Goal: Information Seeking & Learning: Check status

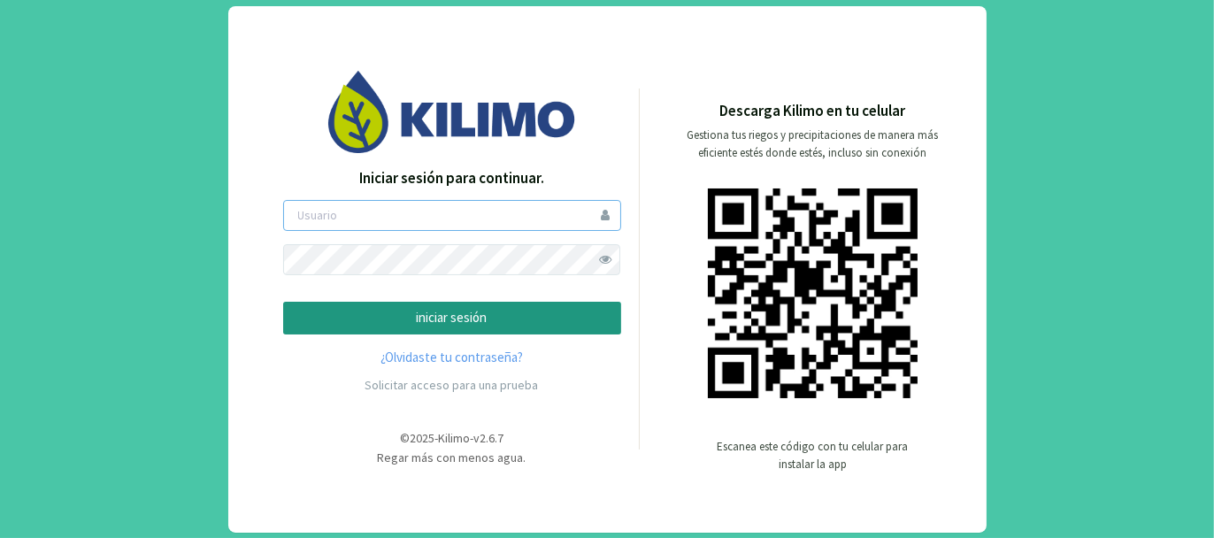
type input "tacchi"
click at [460, 315] on p "iniciar sesión" at bounding box center [452, 318] width 308 height 20
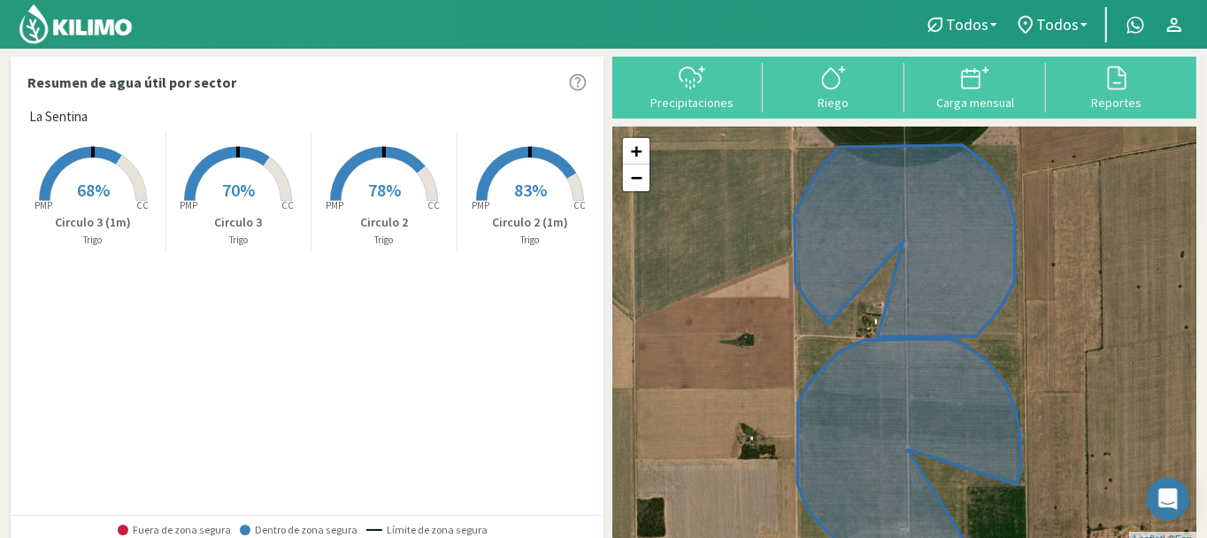
click at [96, 198] on span "68%" at bounding box center [93, 190] width 33 height 22
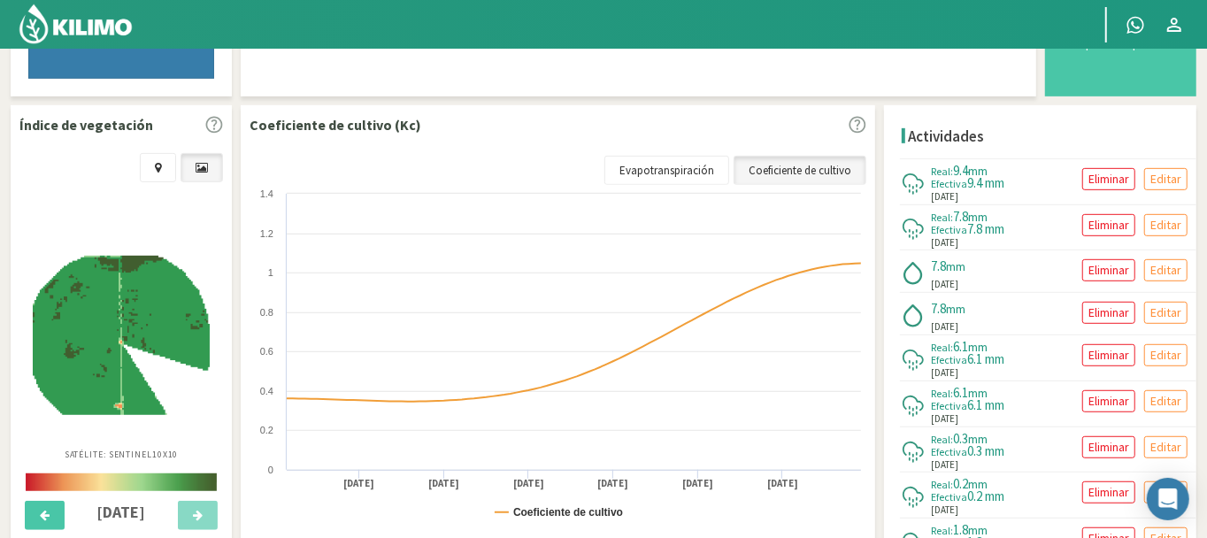
scroll to position [589, 0]
click at [125, 291] on img at bounding box center [121, 335] width 177 height 160
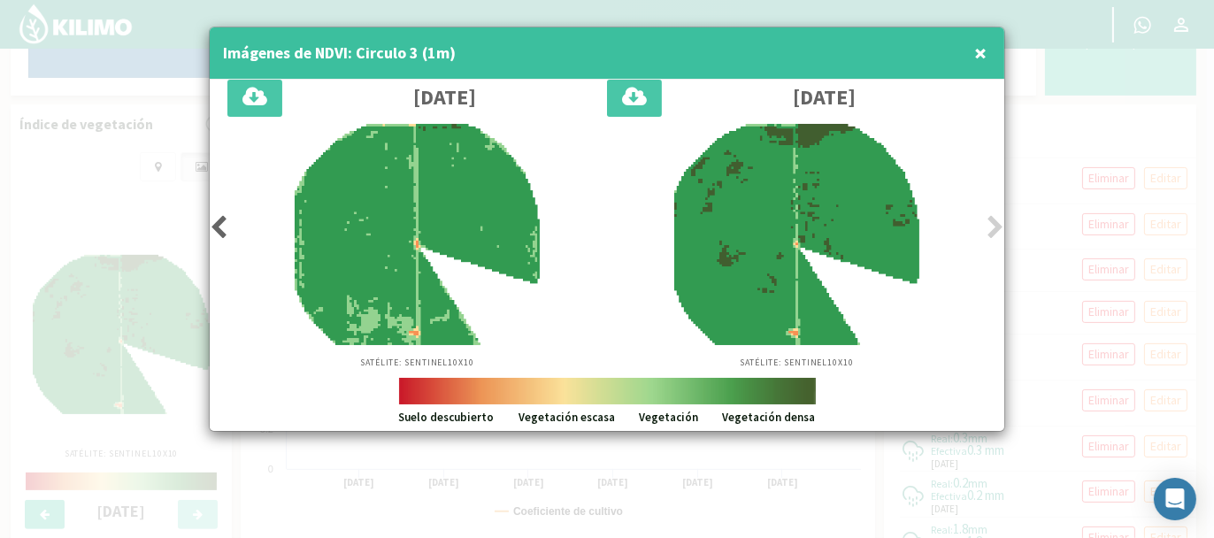
click at [983, 48] on span "×" at bounding box center [980, 52] width 12 height 29
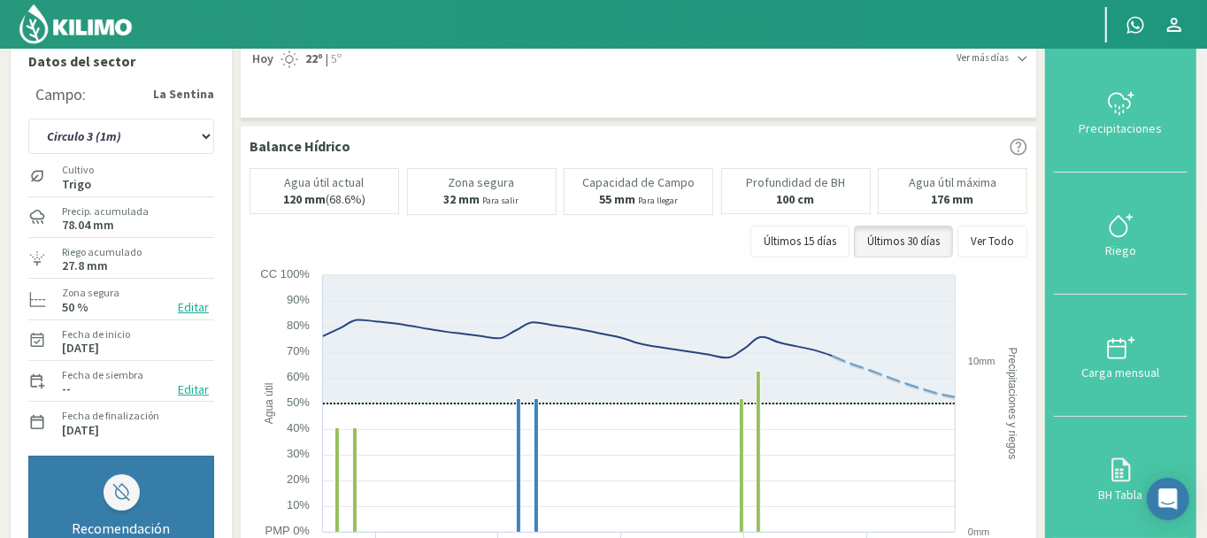
scroll to position [0, 0]
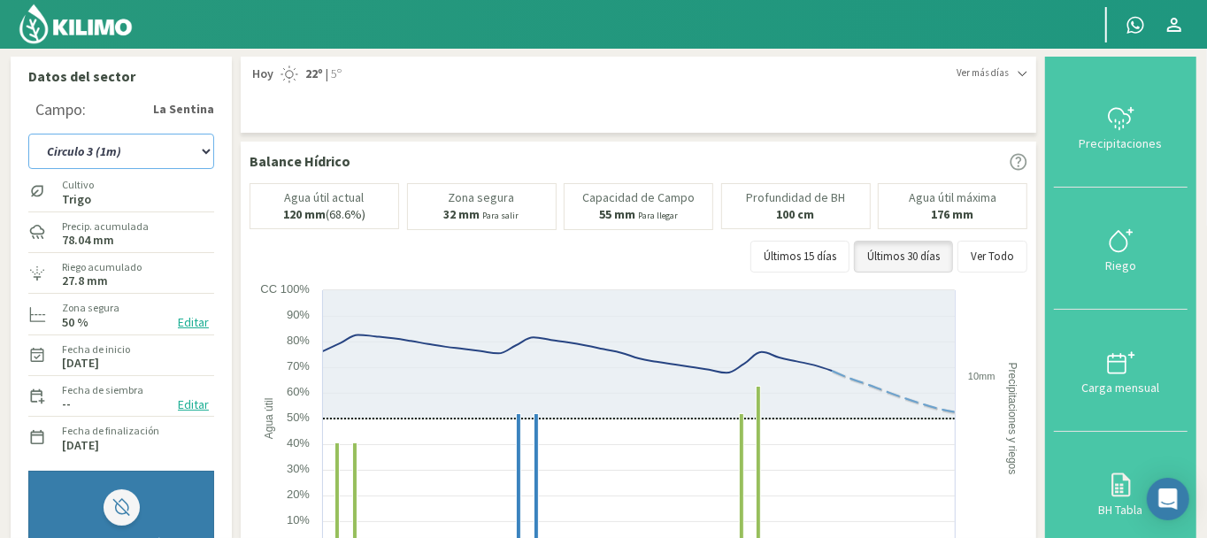
click at [205, 152] on select "Circulo 2 Circulo 2 (1m) Circulo 3 Circulo 3 (1m)" at bounding box center [121, 151] width 186 height 35
click at [28, 134] on select "Circulo 2 Circulo 2 (1m) Circulo 3 Circulo 3 (1m)" at bounding box center [121, 151] width 186 height 35
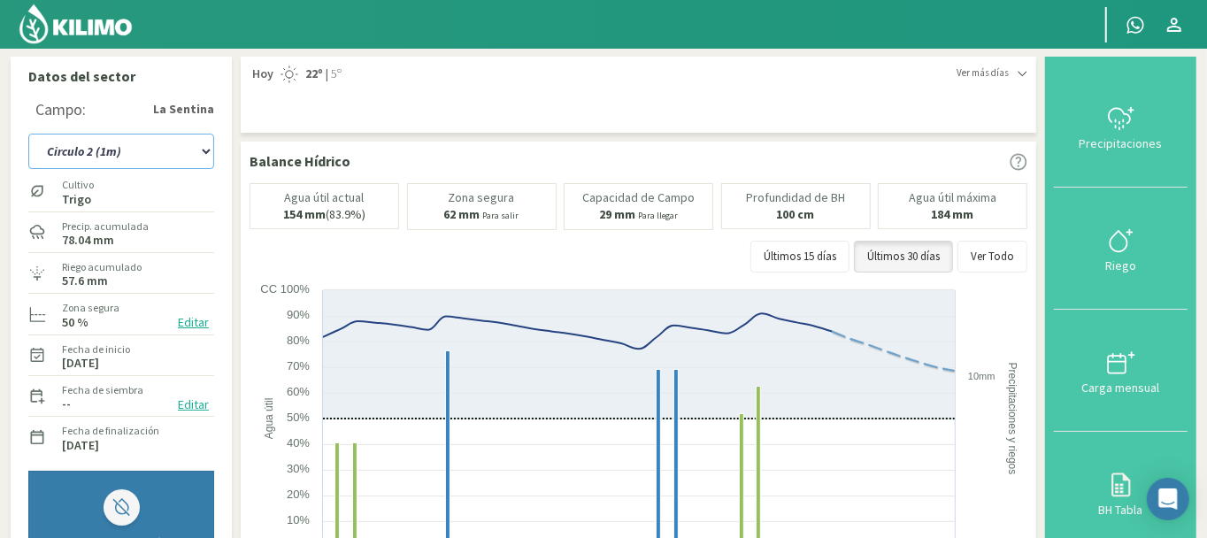
click at [205, 152] on select "Circulo 2 Circulo 2 (1m) Circulo 3 Circulo 3 (1m)" at bounding box center [121, 151] width 186 height 35
click at [28, 134] on select "Circulo 2 Circulo 2 (1m) Circulo 3 Circulo 3 (1m)" at bounding box center [121, 151] width 186 height 35
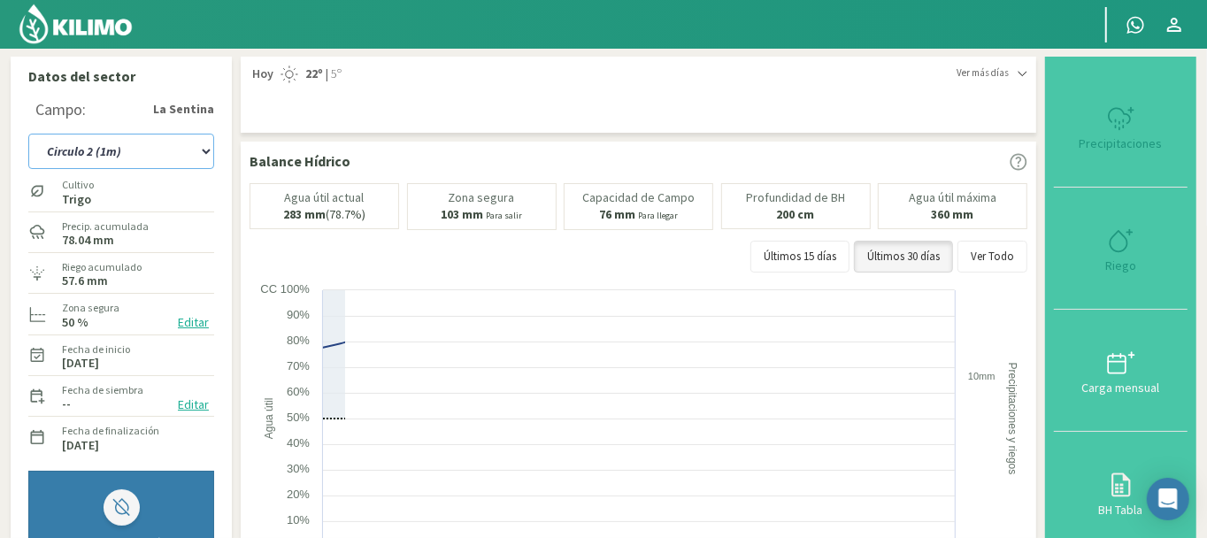
select select "8: Object"
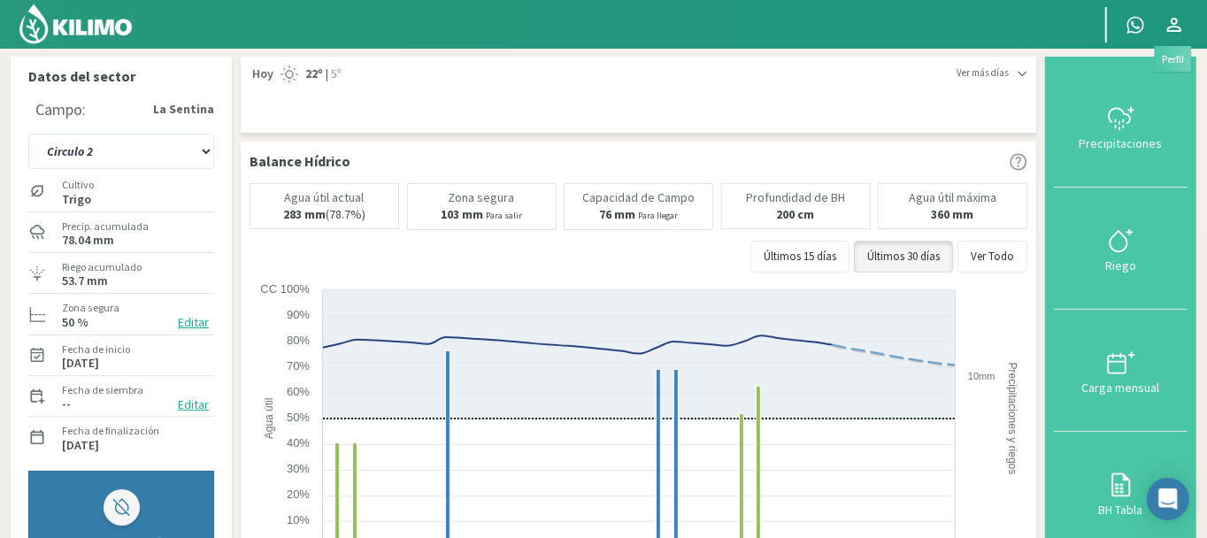
click at [1177, 27] on icon at bounding box center [1174, 25] width 14 height 14
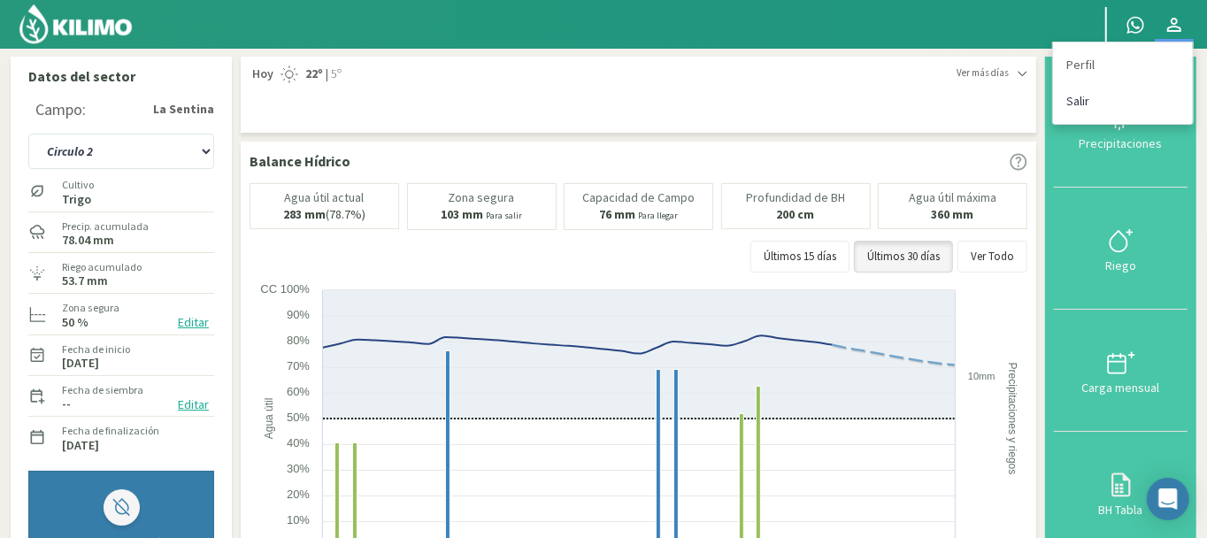
click at [1083, 96] on link "Salir" at bounding box center [1123, 101] width 140 height 36
